Goal: Check status: Check status

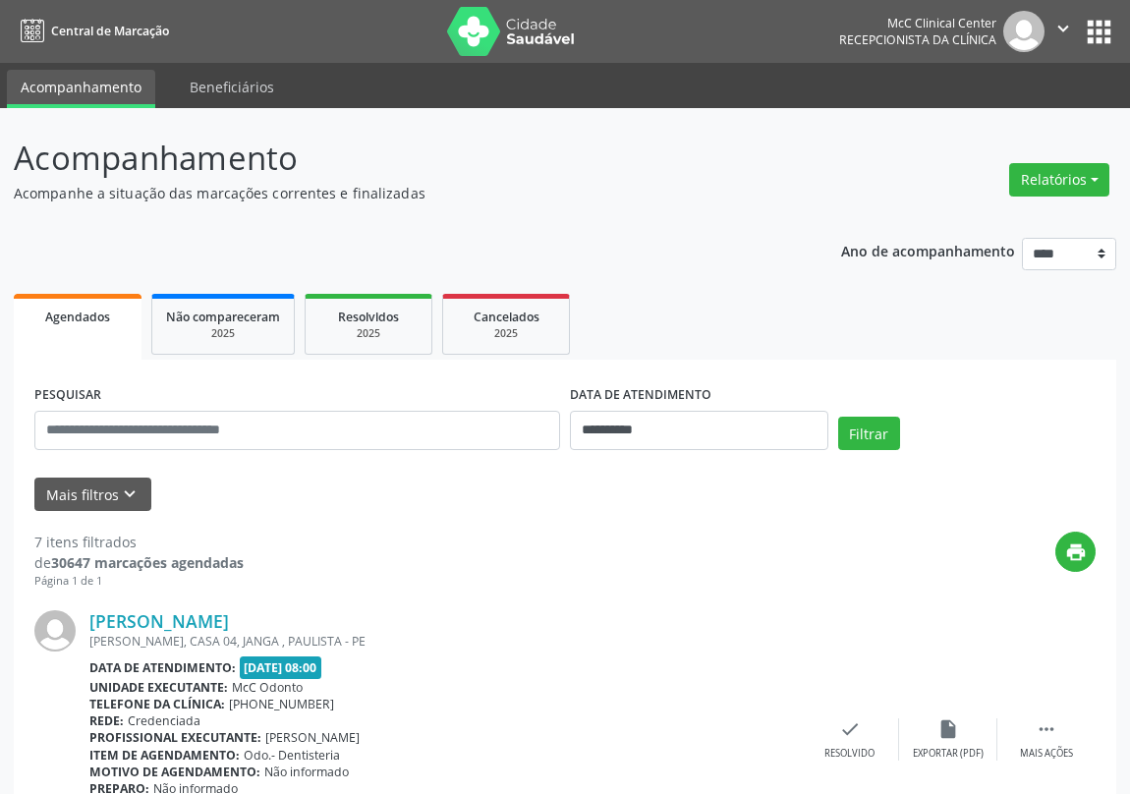
select select "*"
click at [864, 435] on button "Filtrar" at bounding box center [869, 433] width 62 height 33
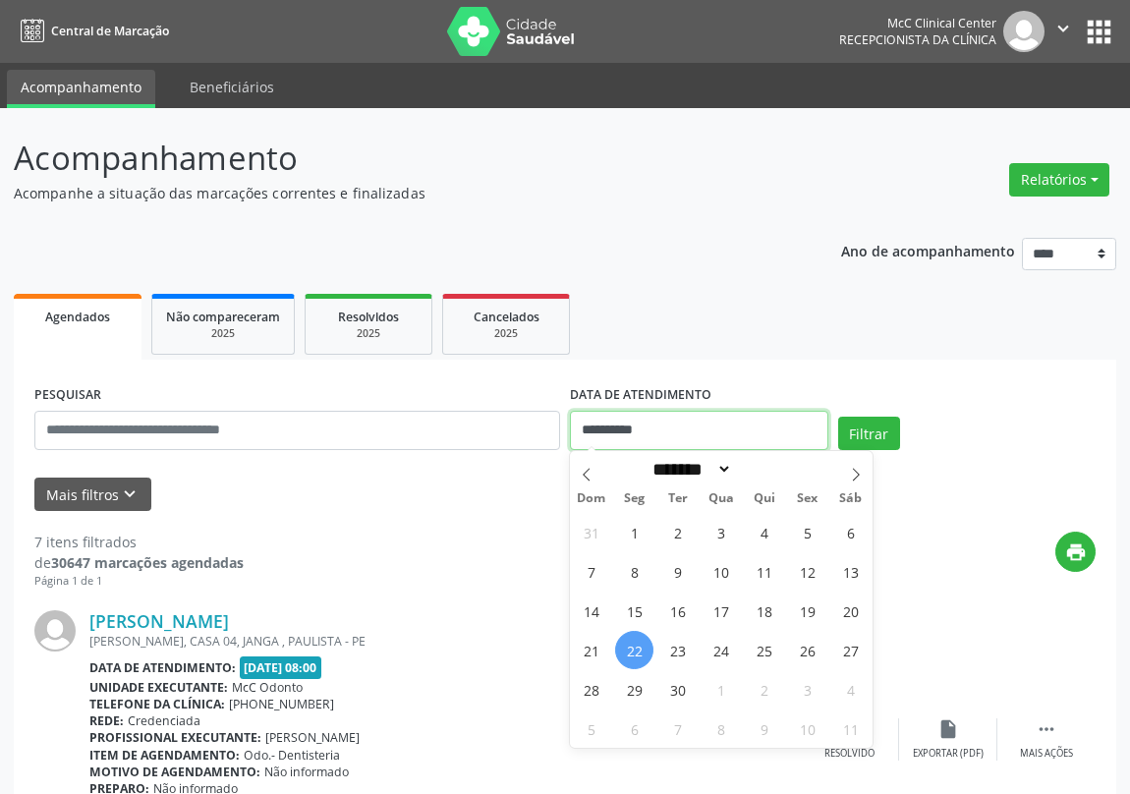
click at [720, 429] on input "**********" at bounding box center [699, 430] width 258 height 39
click at [684, 647] on span "23" at bounding box center [677, 650] width 38 height 38
type input "**********"
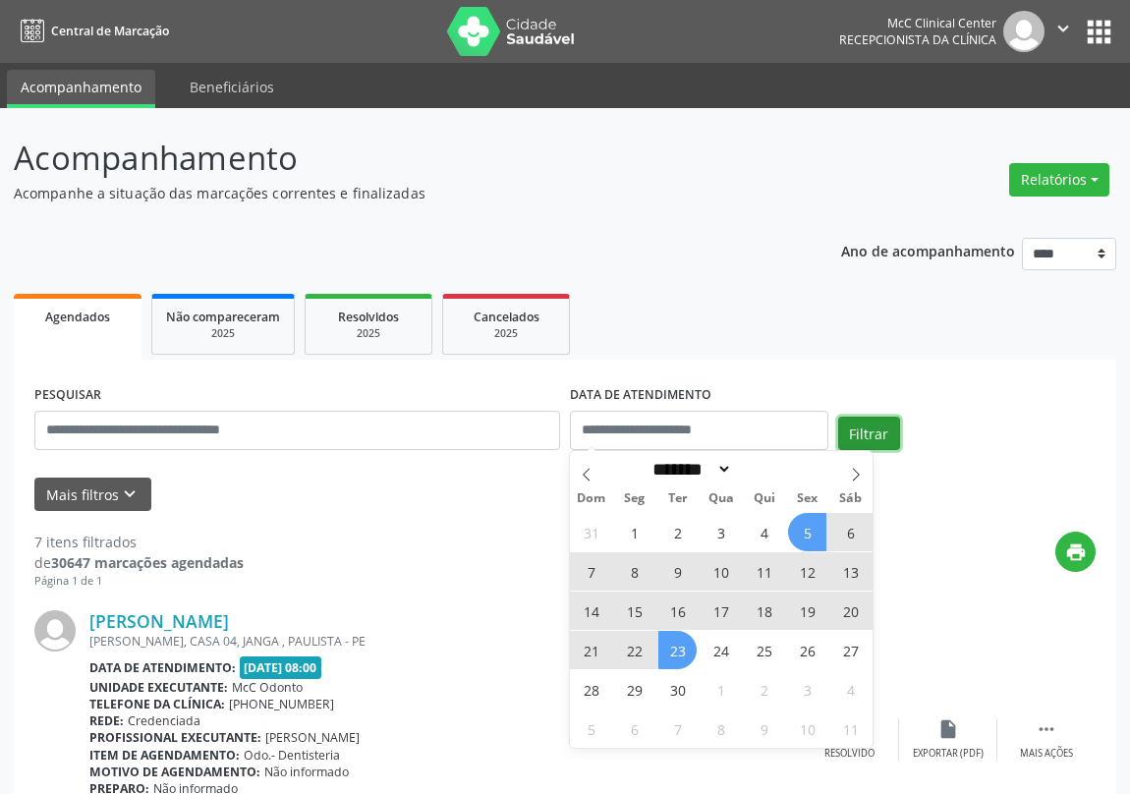
click at [875, 425] on button "Filtrar" at bounding box center [869, 433] width 62 height 33
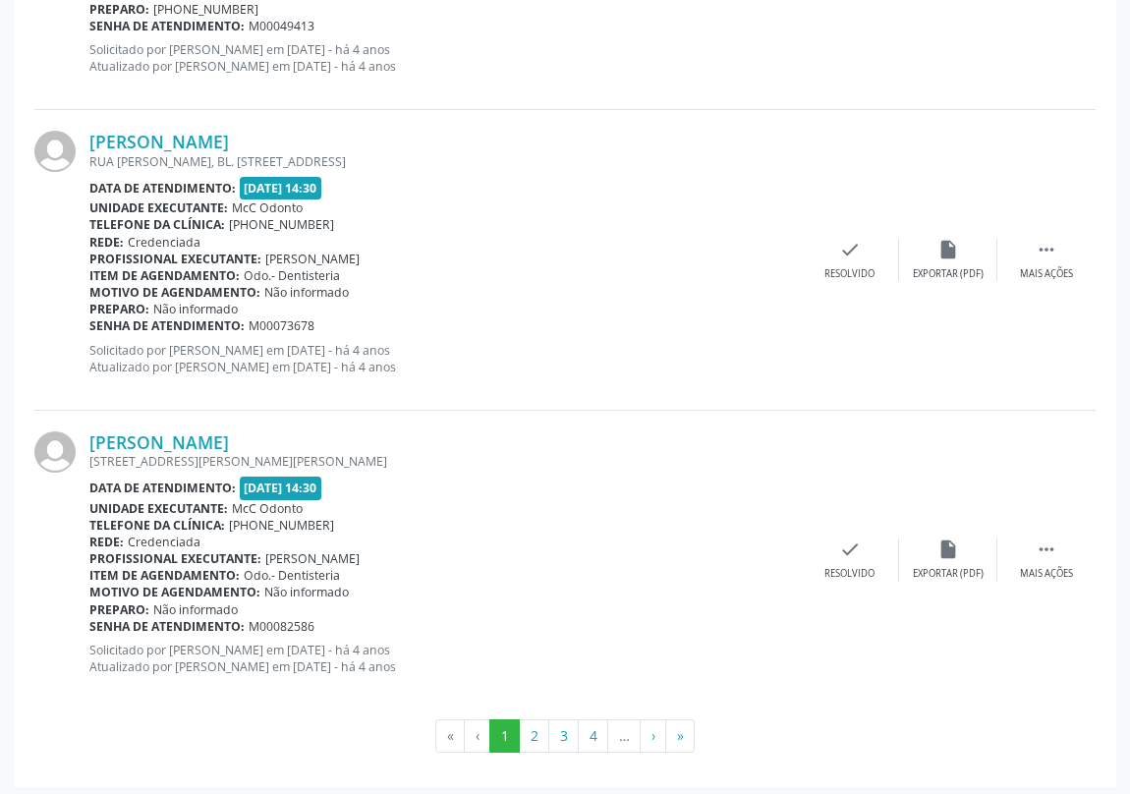
scroll to position [4381, 0]
click at [530, 723] on button "2" at bounding box center [534, 734] width 30 height 33
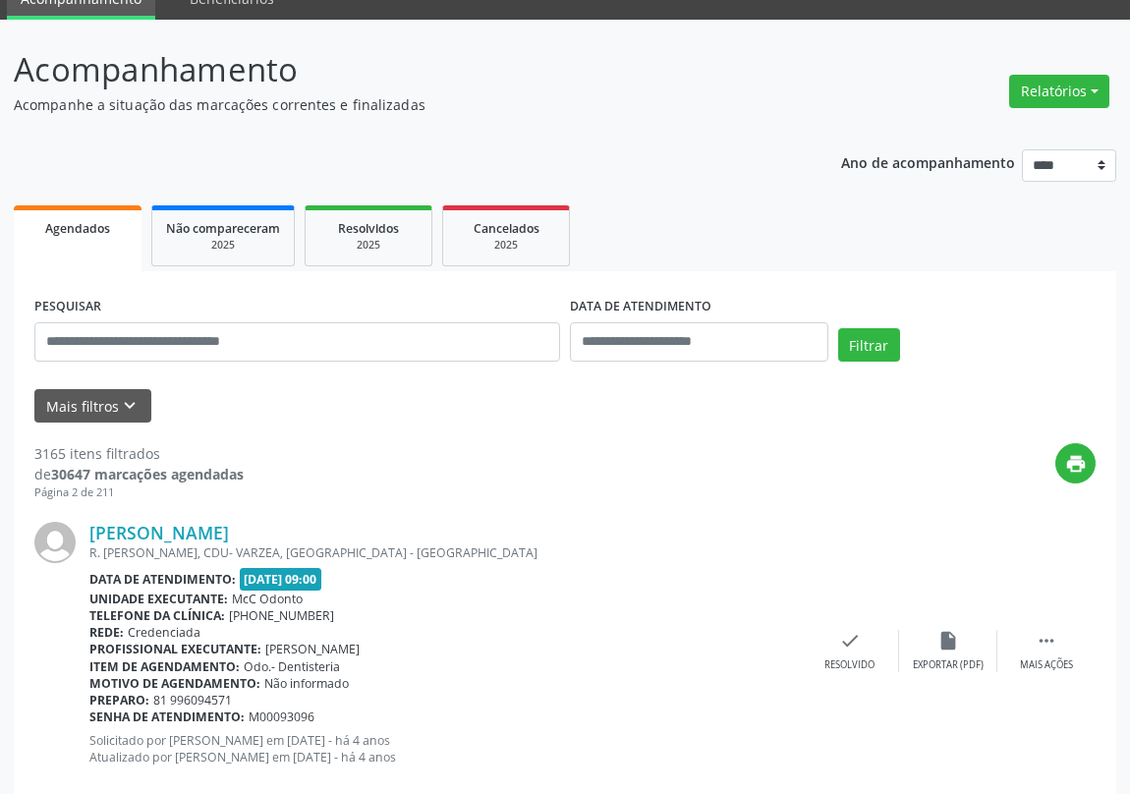
scroll to position [0, 0]
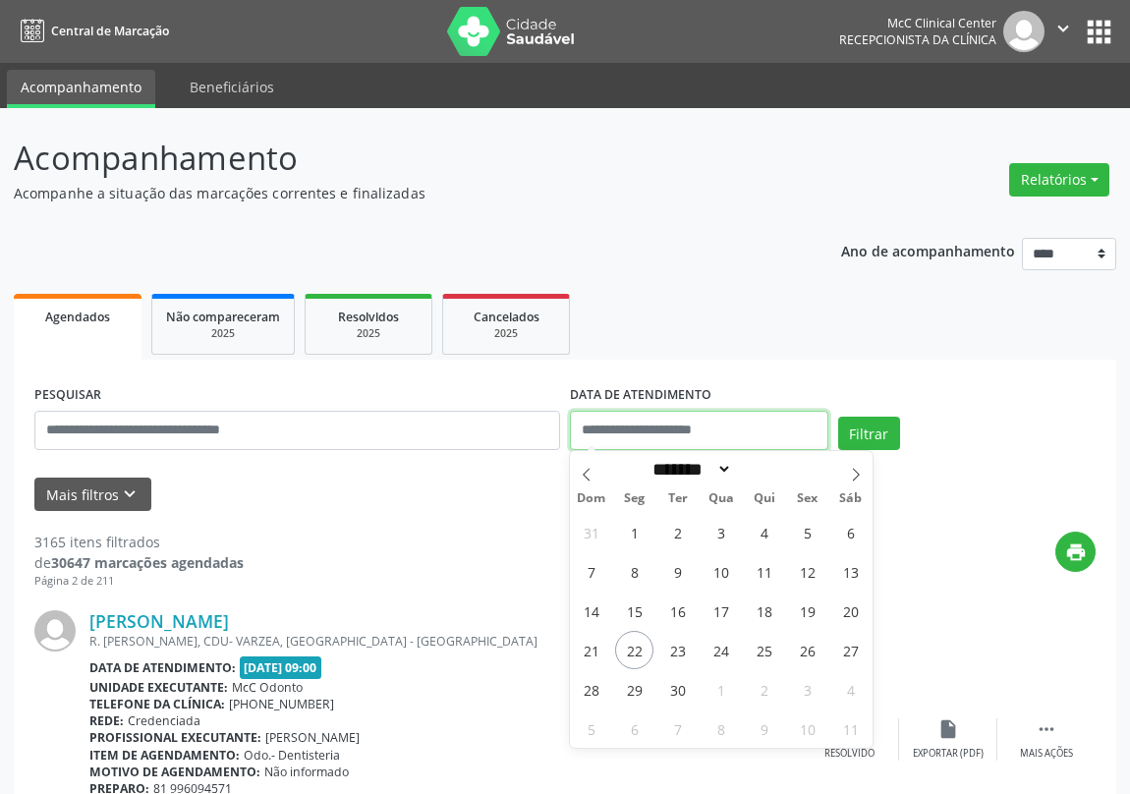
click at [695, 431] on input "text" at bounding box center [699, 430] width 258 height 39
click at [679, 648] on span "23" at bounding box center [677, 650] width 38 height 38
type input "**********"
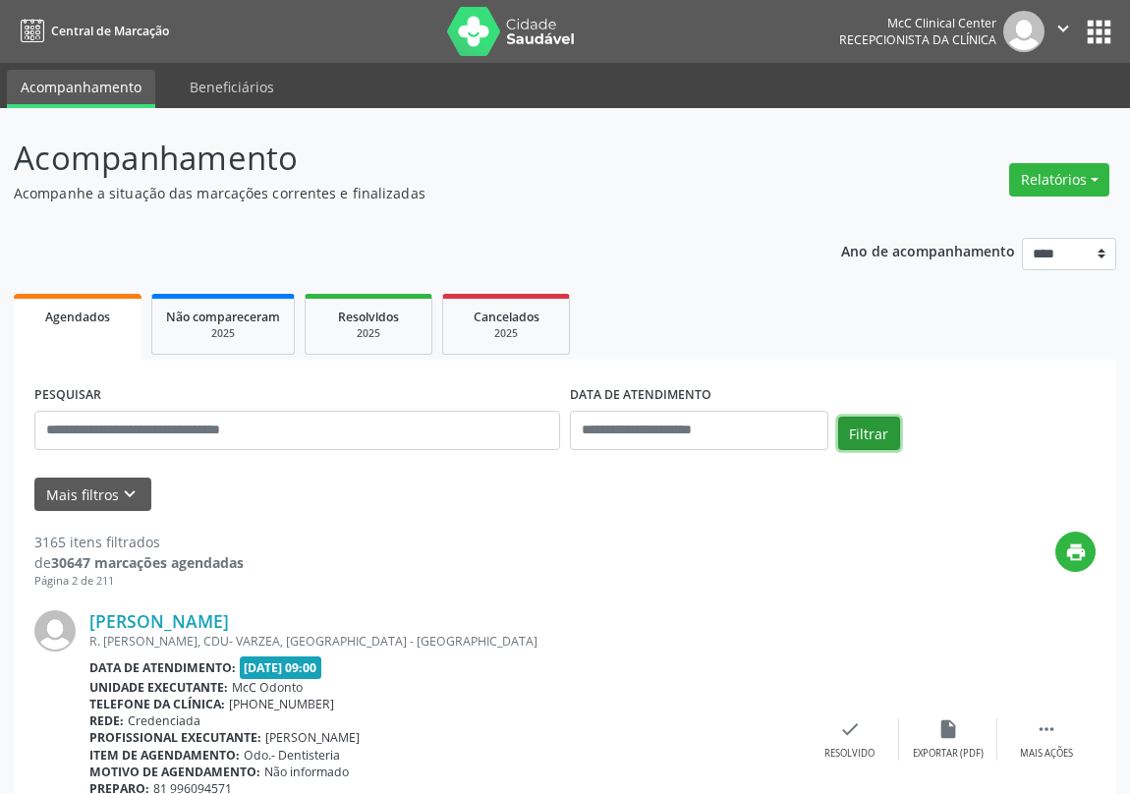
click at [869, 431] on button "Filtrar" at bounding box center [869, 433] width 62 height 33
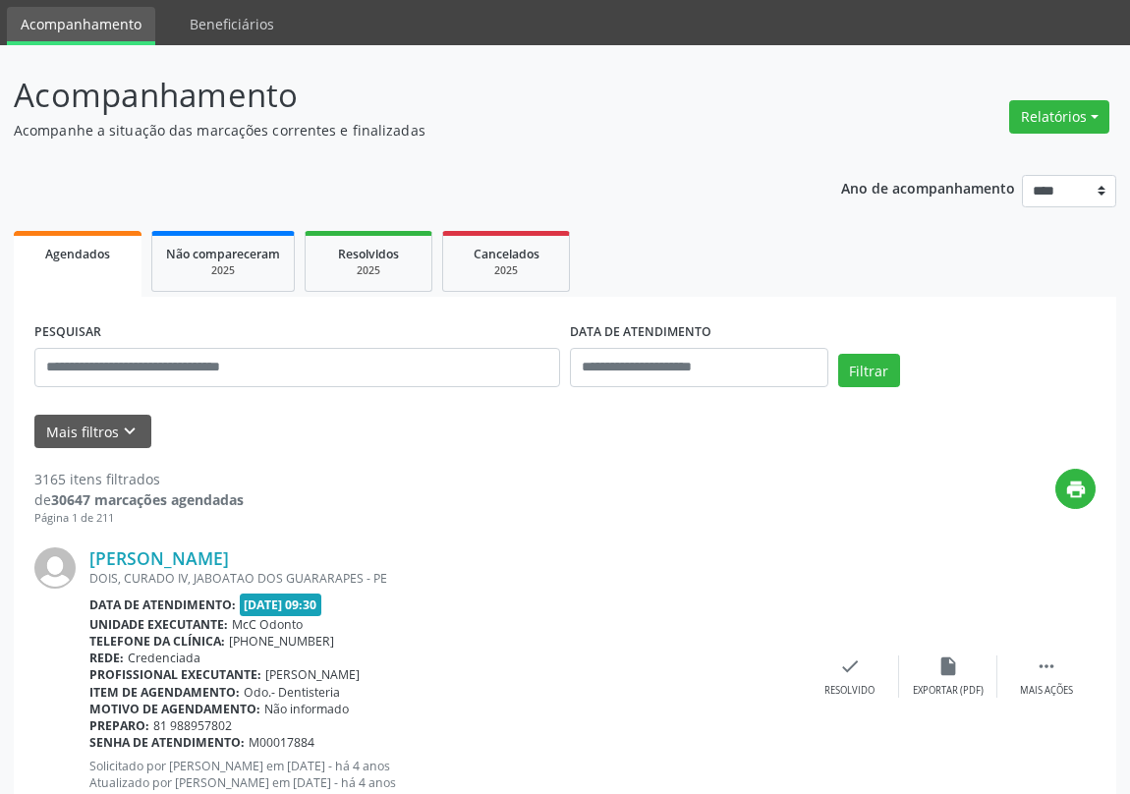
scroll to position [88, 0]
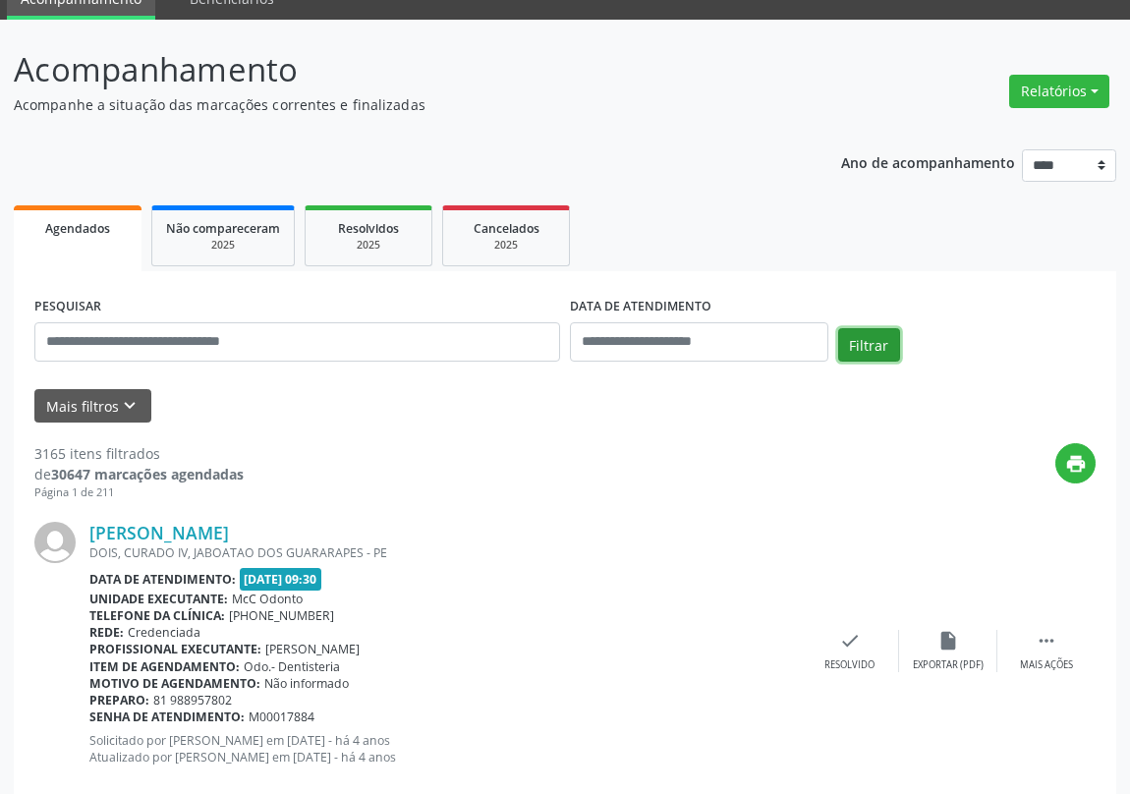
click at [853, 331] on button "Filtrar" at bounding box center [869, 344] width 62 height 33
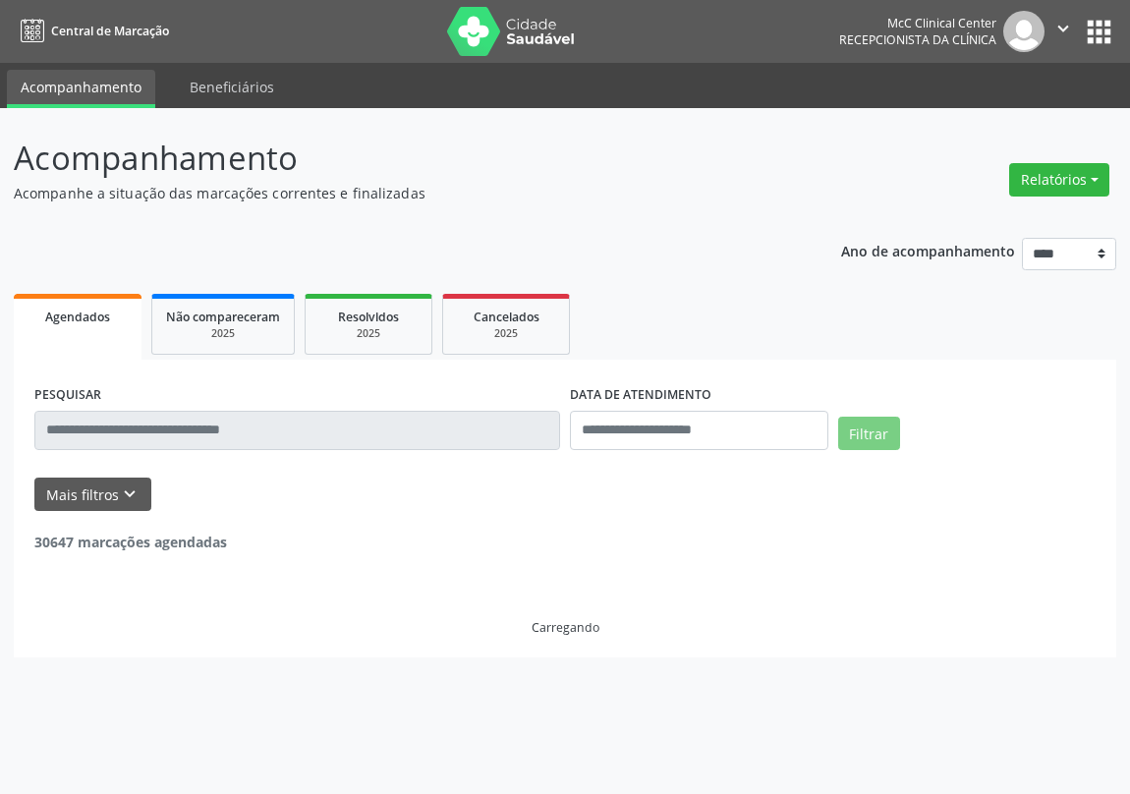
scroll to position [0, 0]
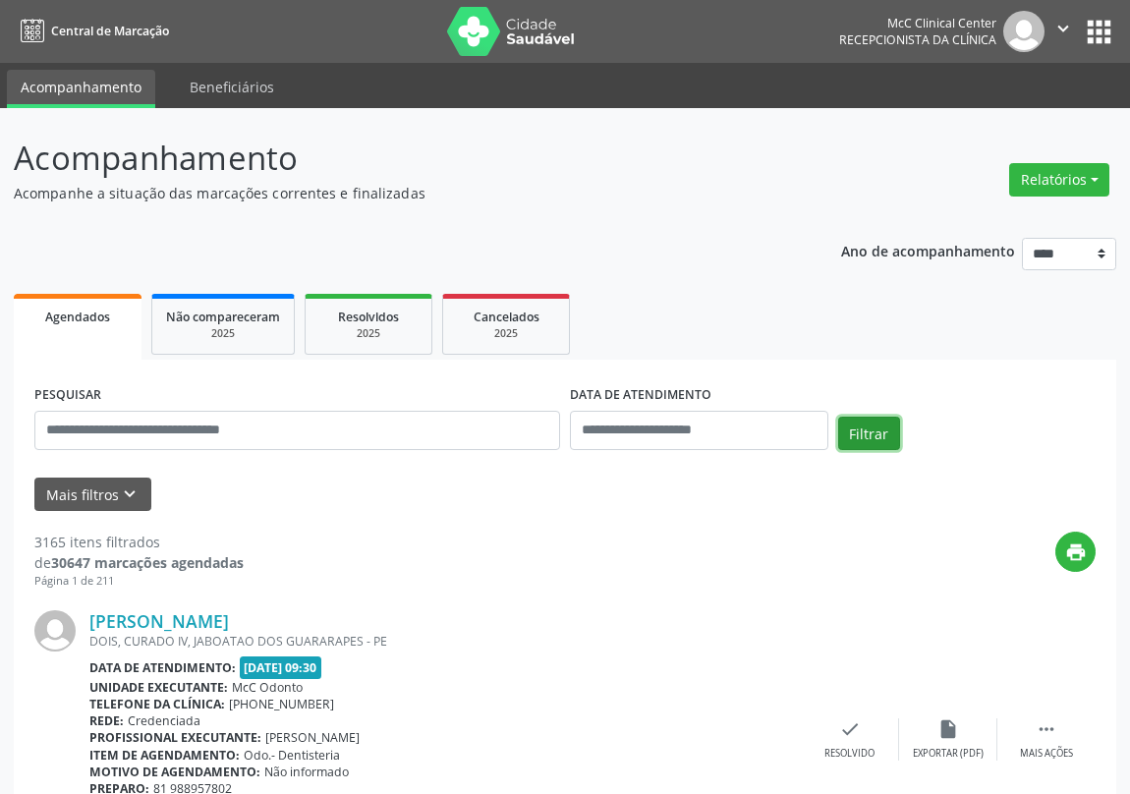
click at [862, 424] on button "Filtrar" at bounding box center [869, 433] width 62 height 33
click at [715, 423] on input "text" at bounding box center [699, 430] width 258 height 39
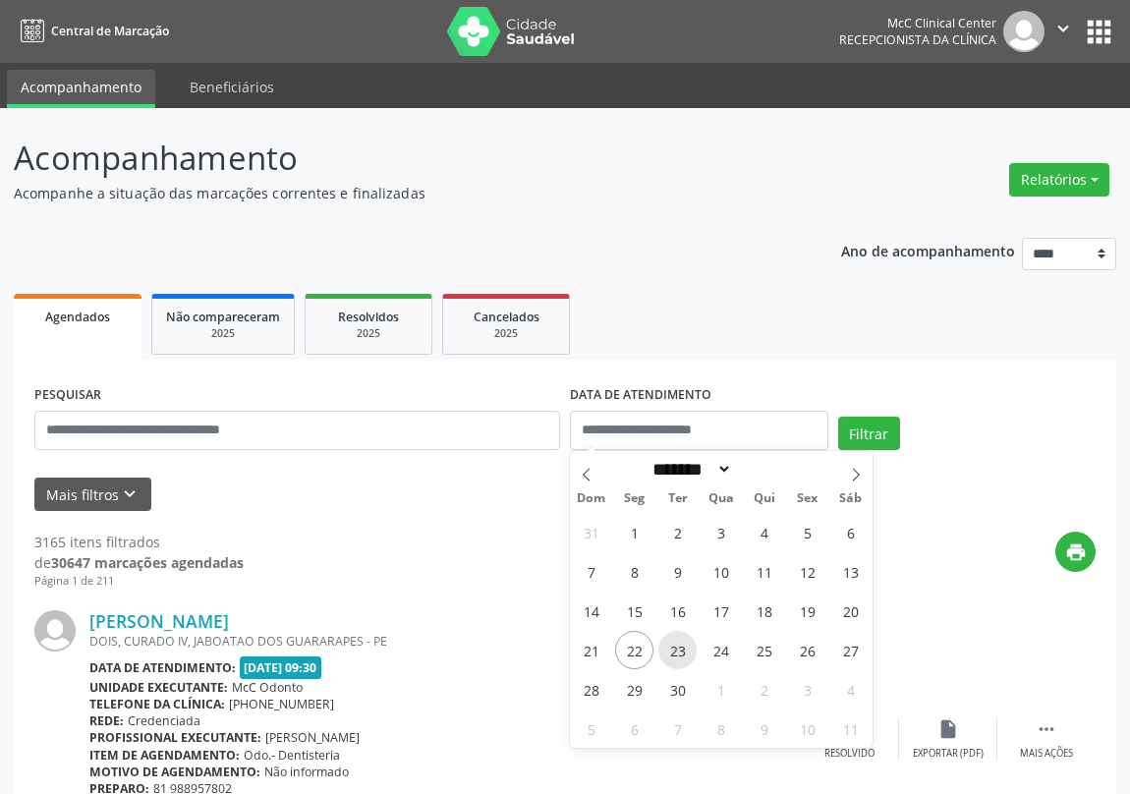
click at [670, 649] on span "23" at bounding box center [677, 650] width 38 height 38
type input "**********"
click at [677, 654] on span "23" at bounding box center [677, 650] width 38 height 38
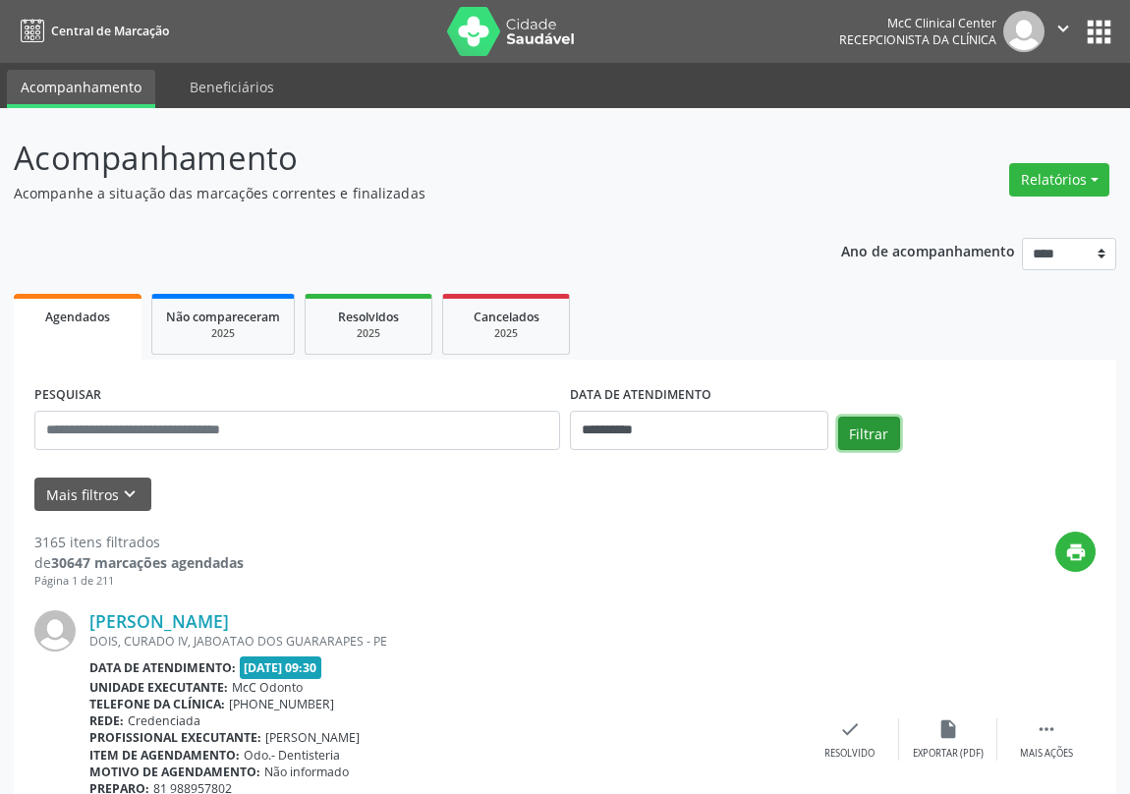
click at [870, 430] on button "Filtrar" at bounding box center [869, 433] width 62 height 33
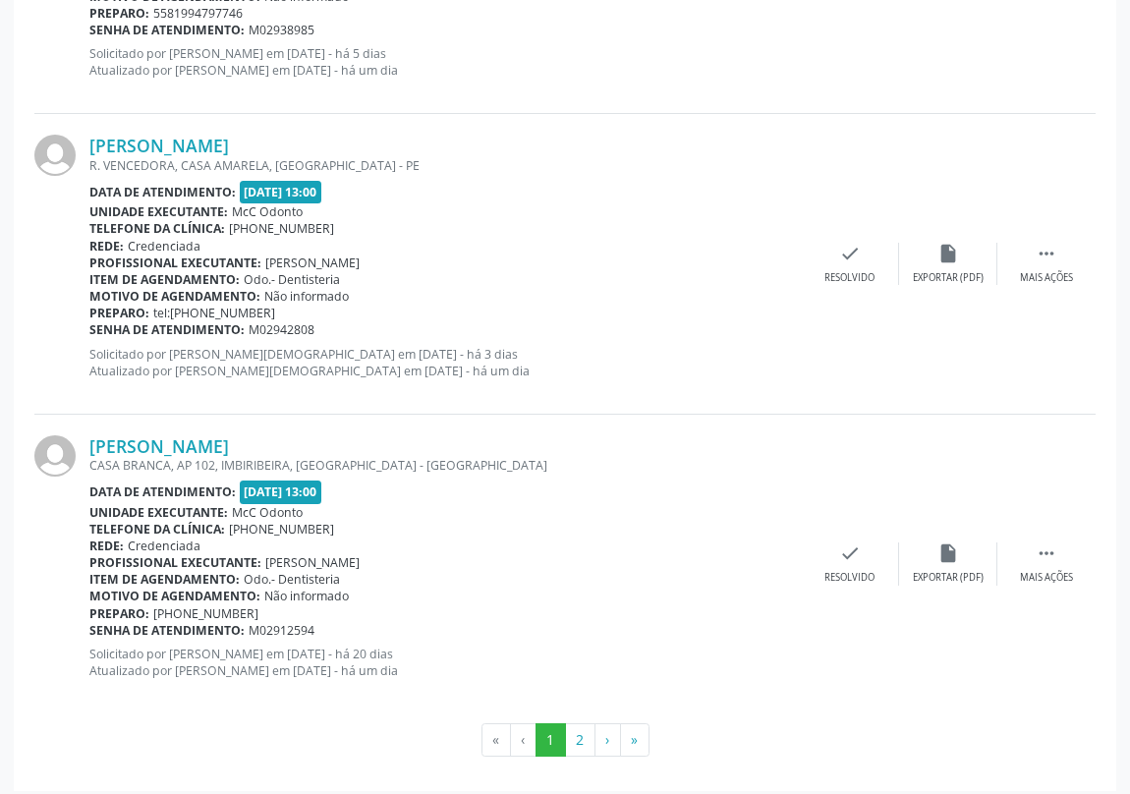
scroll to position [4381, 0]
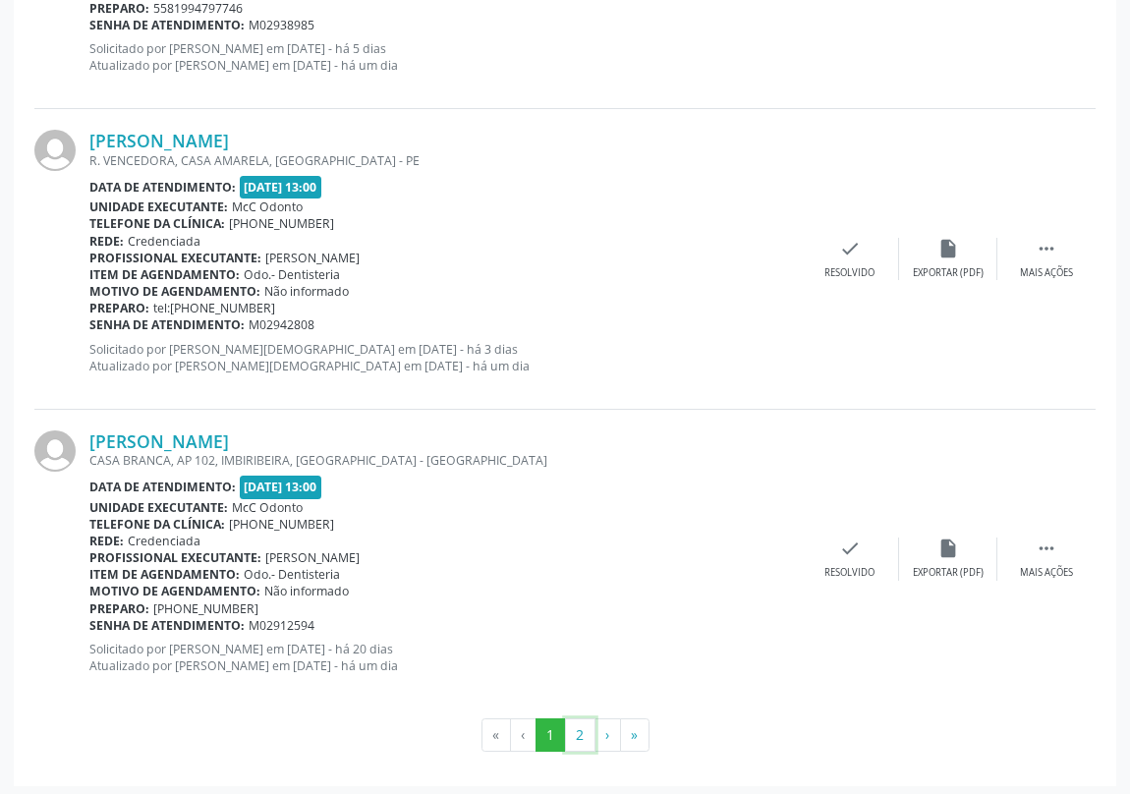
click at [578, 727] on button "2" at bounding box center [580, 734] width 30 height 33
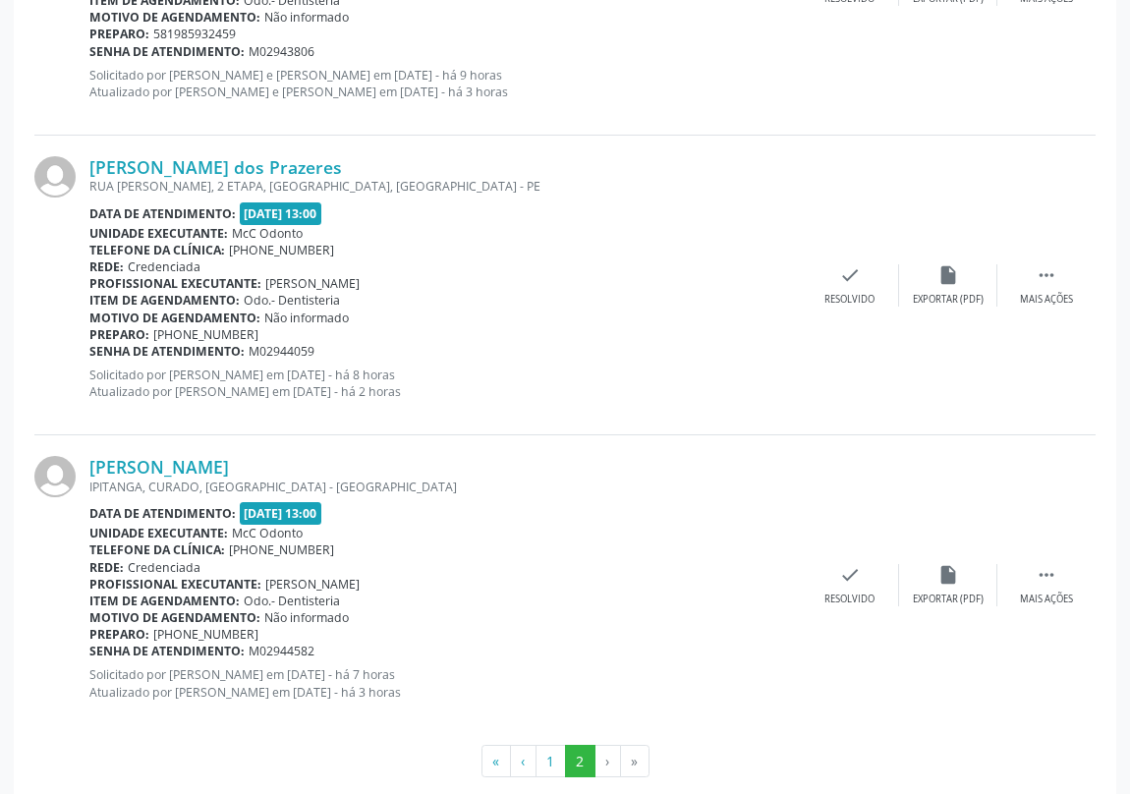
scroll to position [1083, 0]
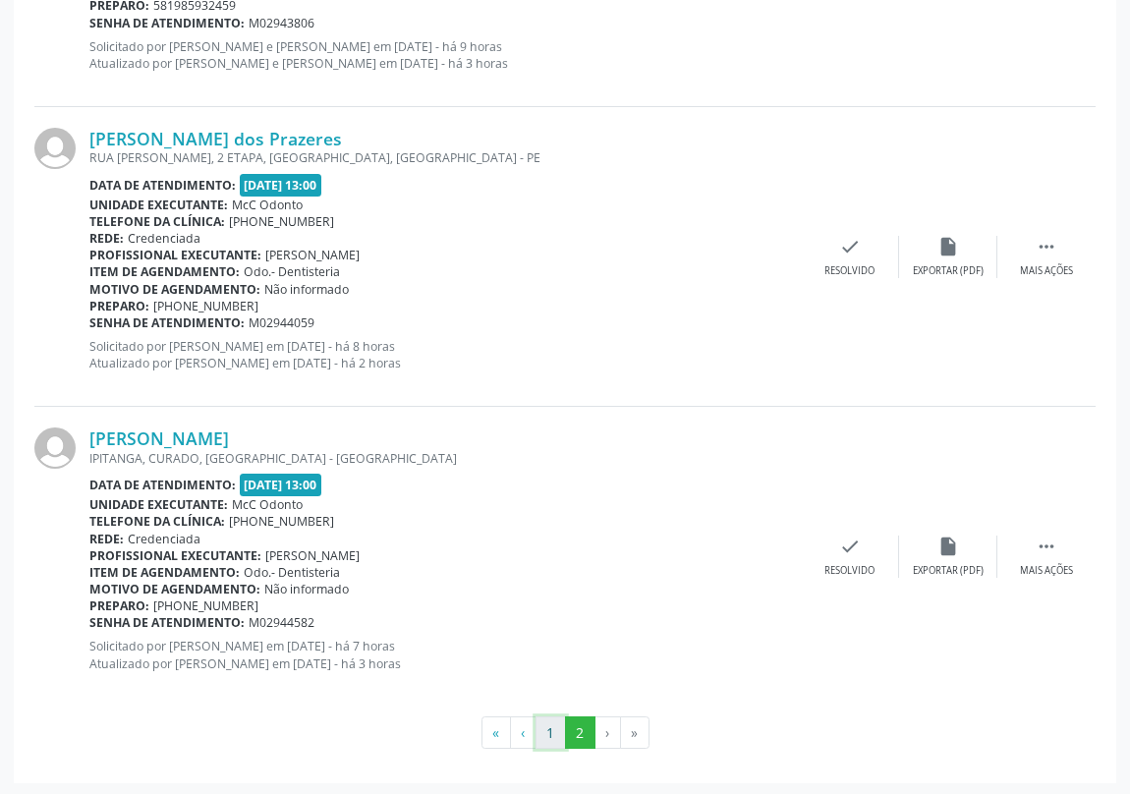
click at [545, 725] on button "1" at bounding box center [551, 732] width 30 height 33
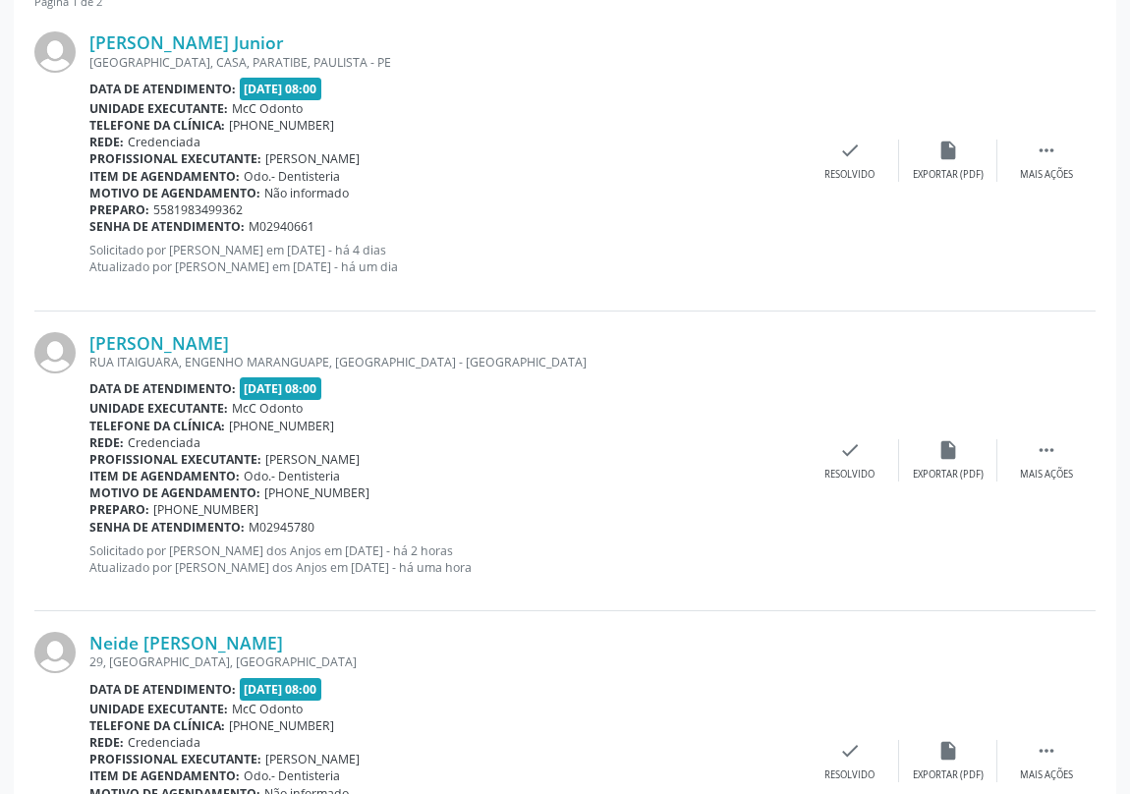
scroll to position [625, 0]
